Goal: Find specific page/section: Find specific page/section

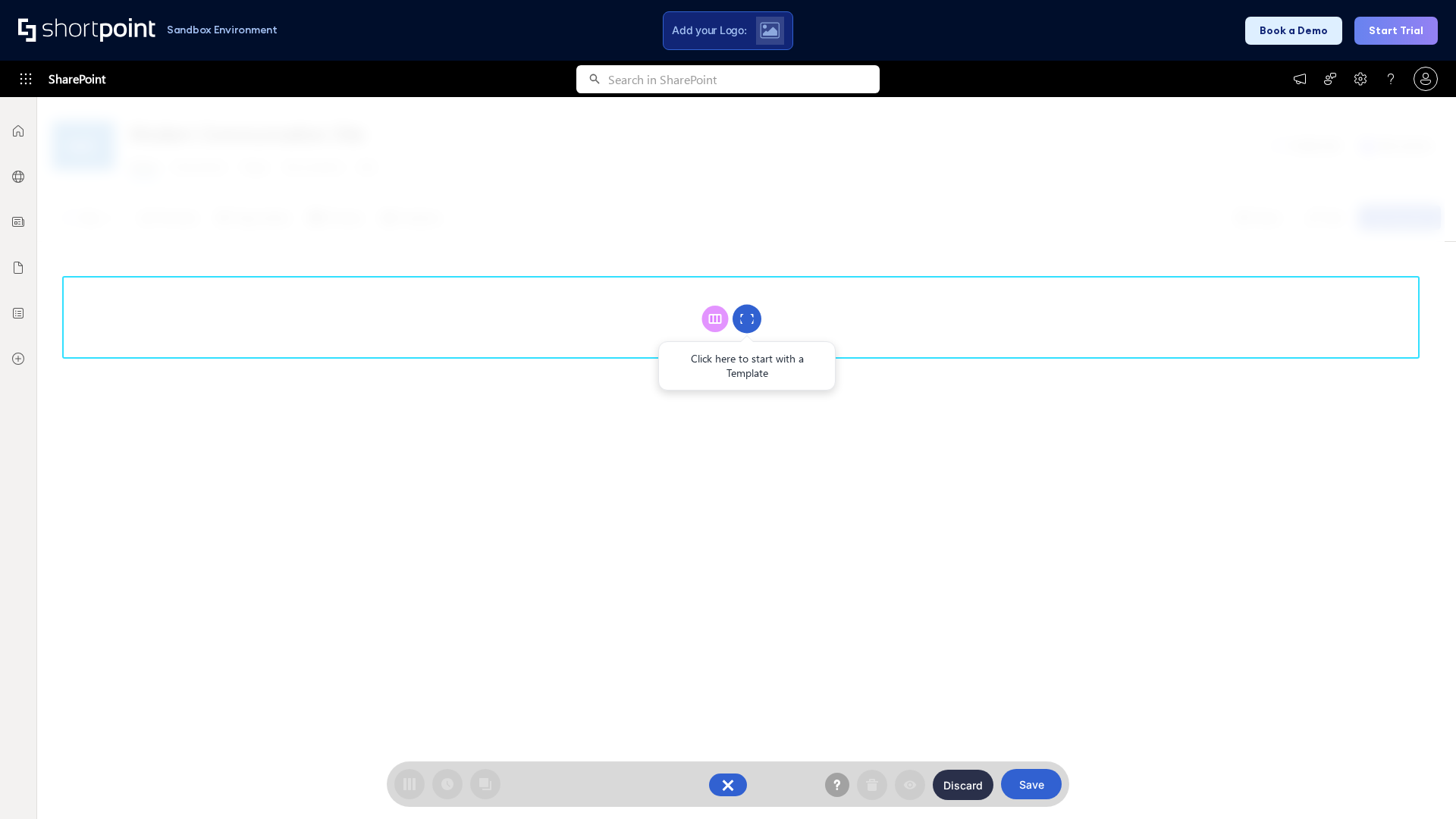
click at [747, 318] on circle at bounding box center [746, 318] width 29 height 29
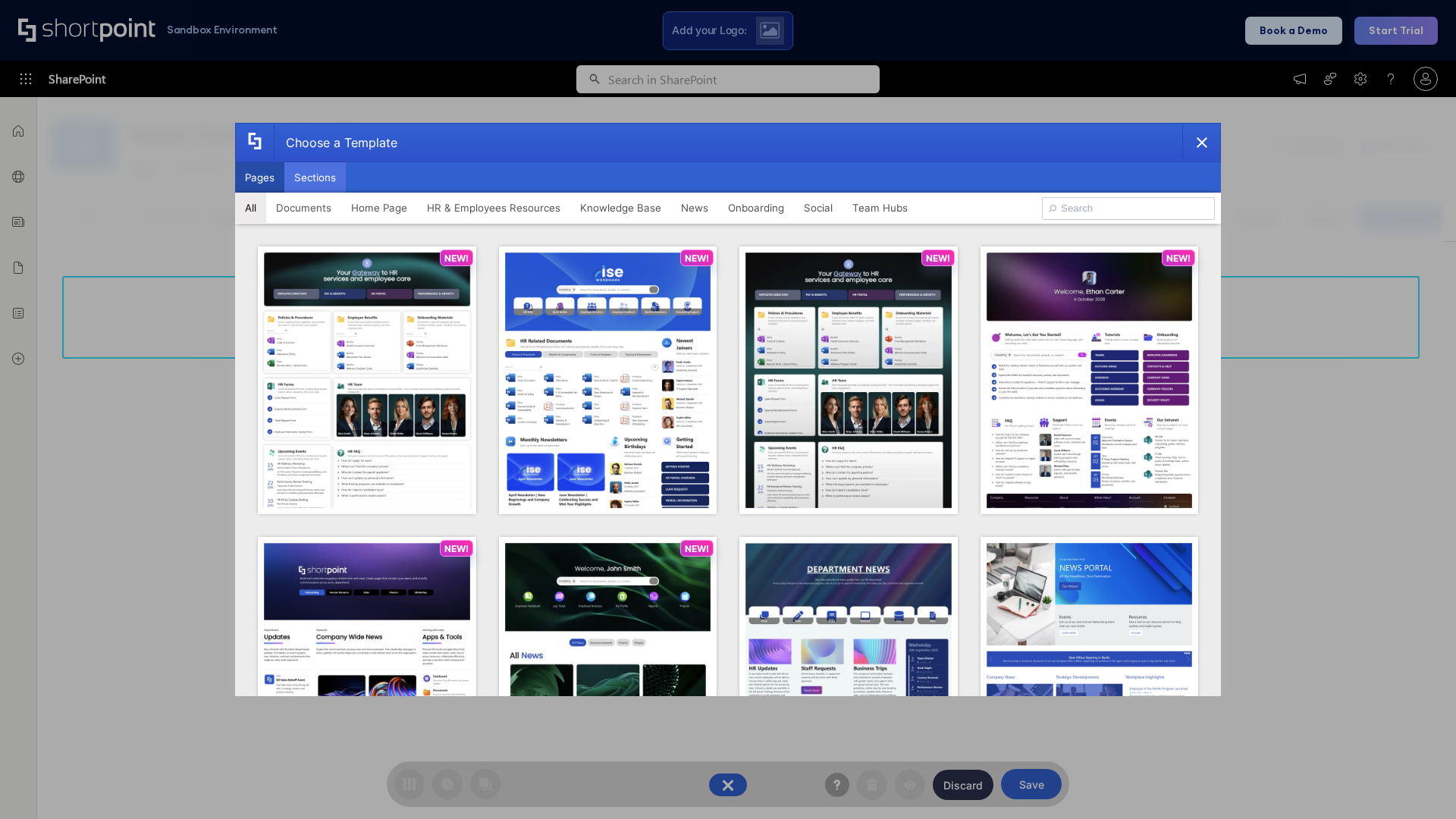
click at [314, 177] on button "Sections" at bounding box center [314, 177] width 61 height 30
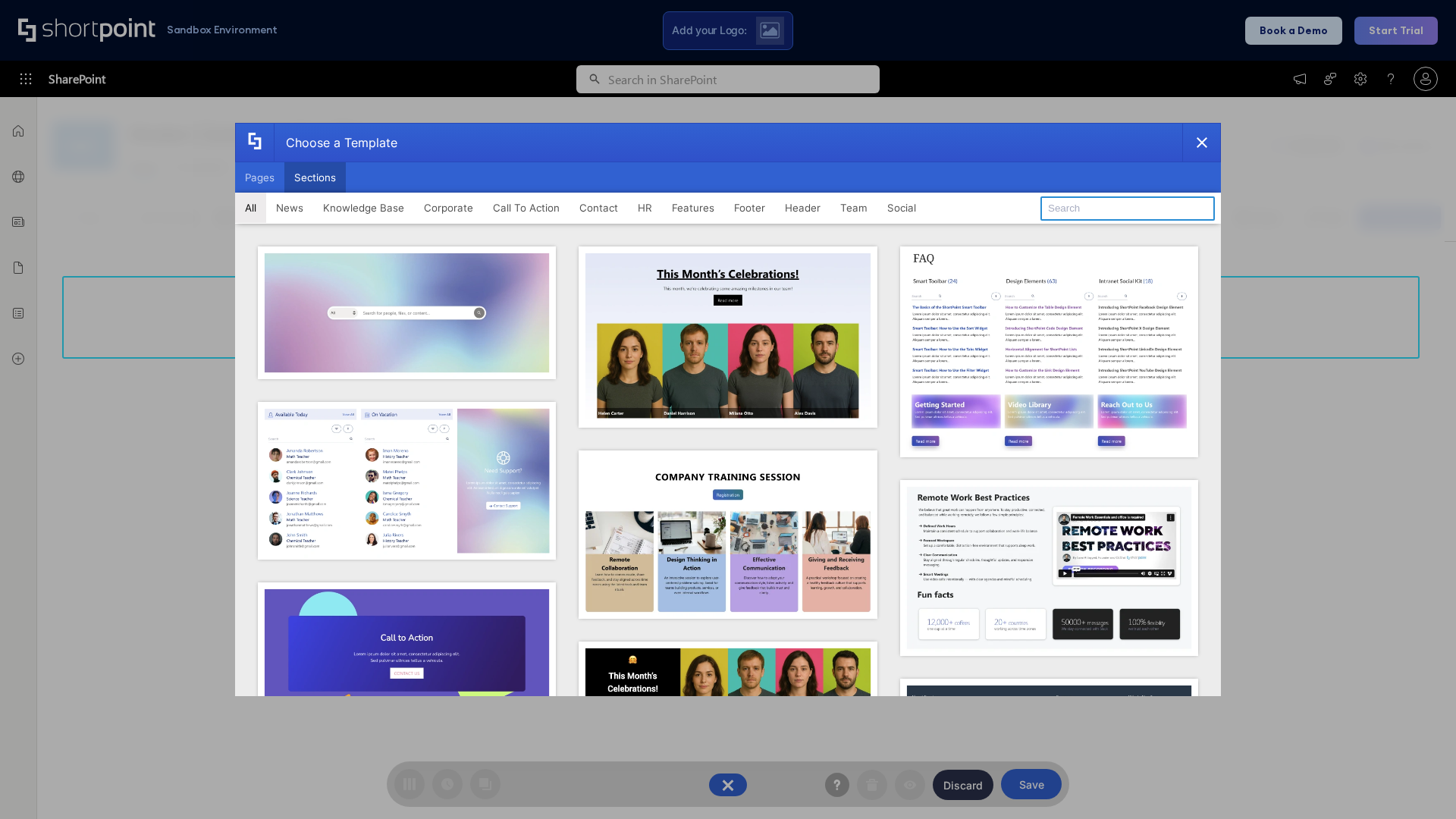
type input "Footer 4"
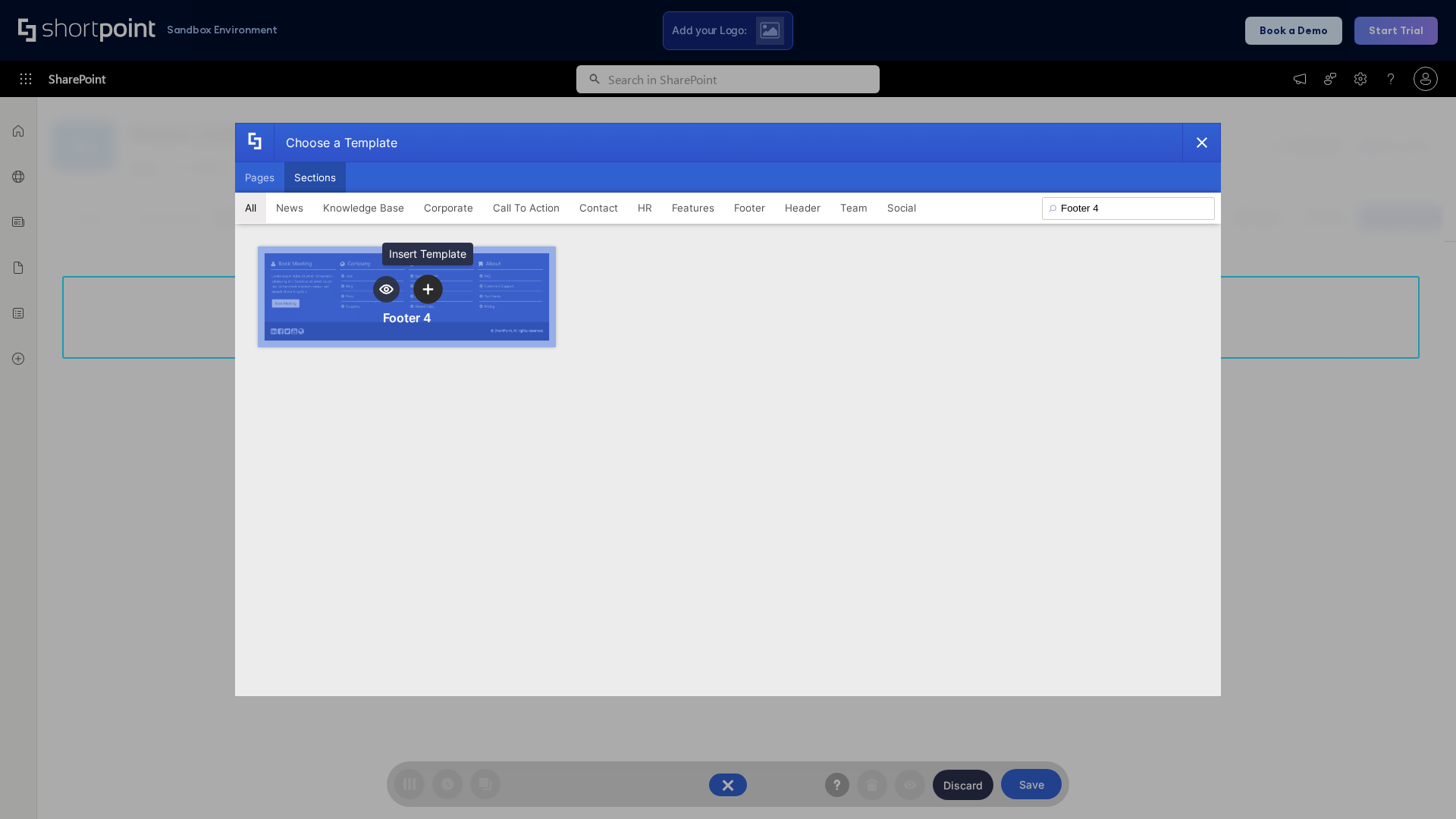
click at [428, 289] on icon "template selector" at bounding box center [427, 288] width 11 height 11
